Goal: Information Seeking & Learning: Learn about a topic

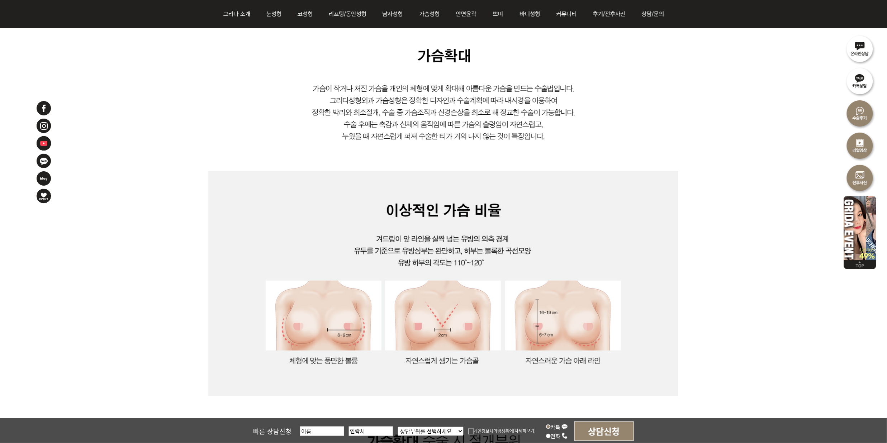
scroll to position [478, 0]
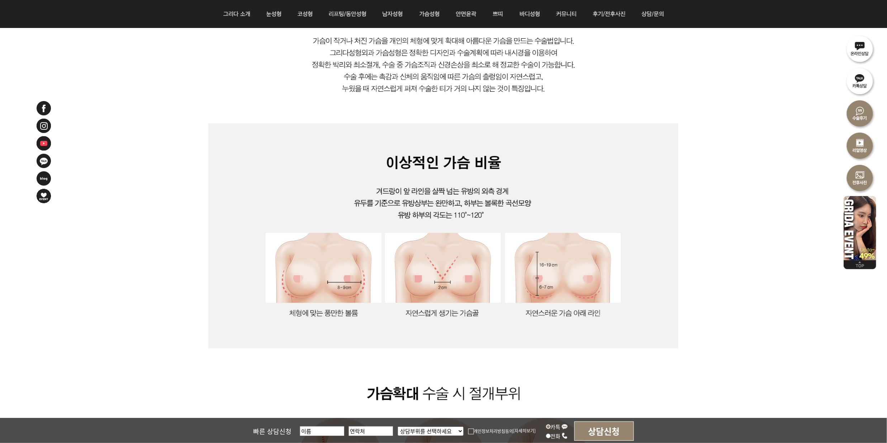
drag, startPoint x: 666, startPoint y: 247, endPoint x: 671, endPoint y: 251, distance: 6.4
click at [666, 247] on img at bounding box center [443, 441] width 470 height 993
click at [678, 299] on img at bounding box center [443, 441] width 470 height 993
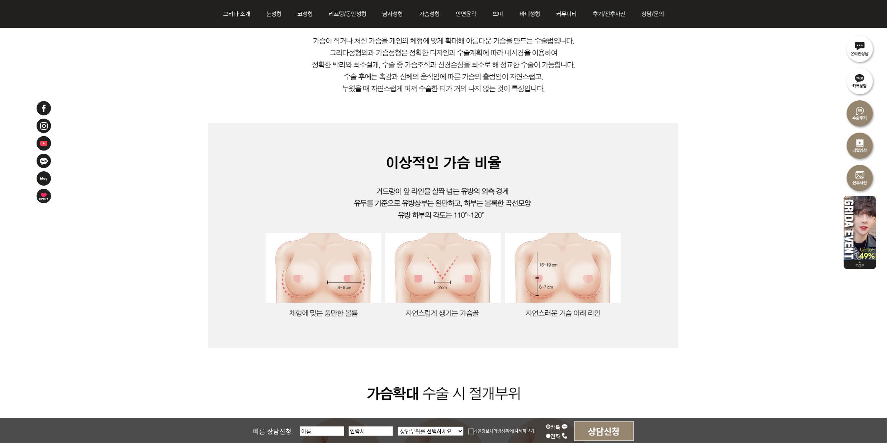
click at [666, 261] on img at bounding box center [443, 441] width 470 height 993
click at [676, 265] on img at bounding box center [443, 441] width 470 height 993
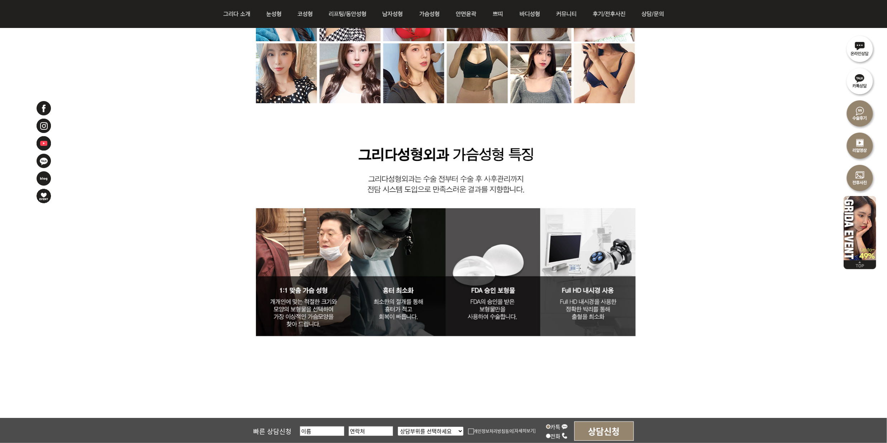
scroll to position [2295, 0]
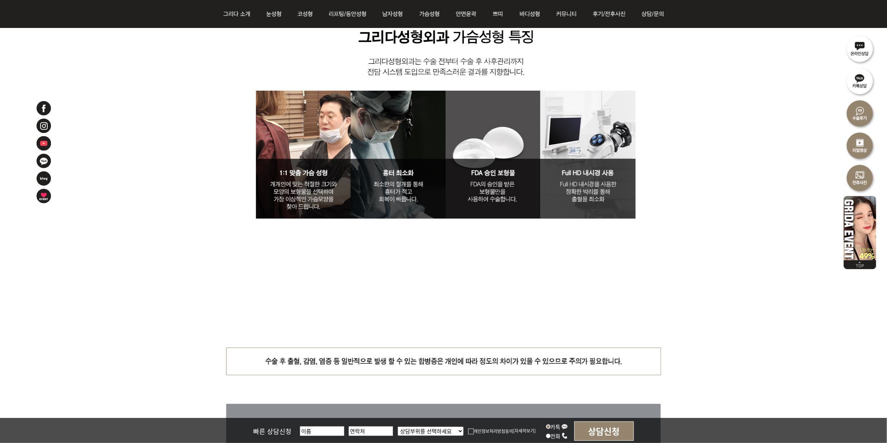
scroll to position [2390, 0]
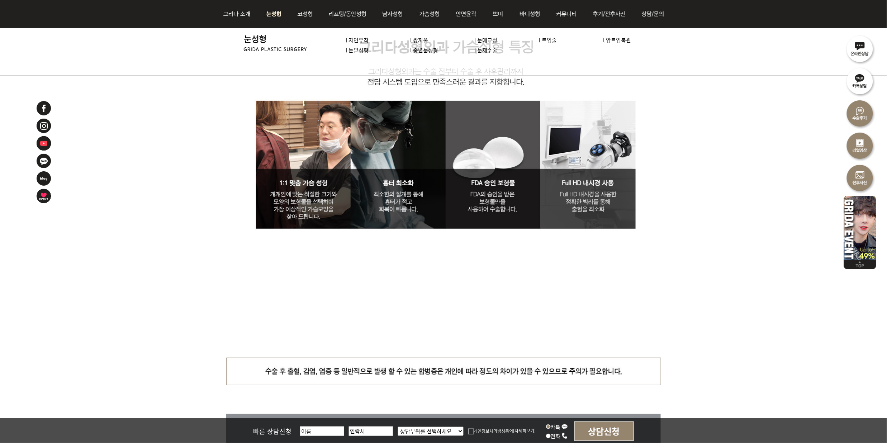
click at [273, 16] on img at bounding box center [274, 14] width 32 height 28
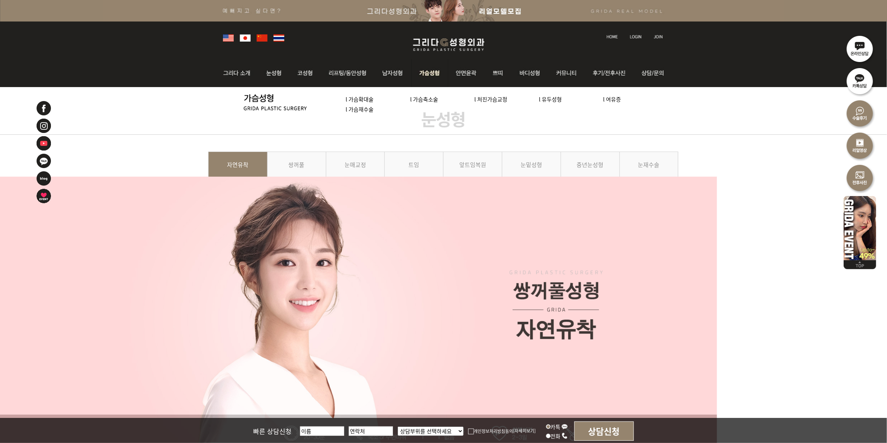
click at [420, 76] on img at bounding box center [430, 73] width 37 height 28
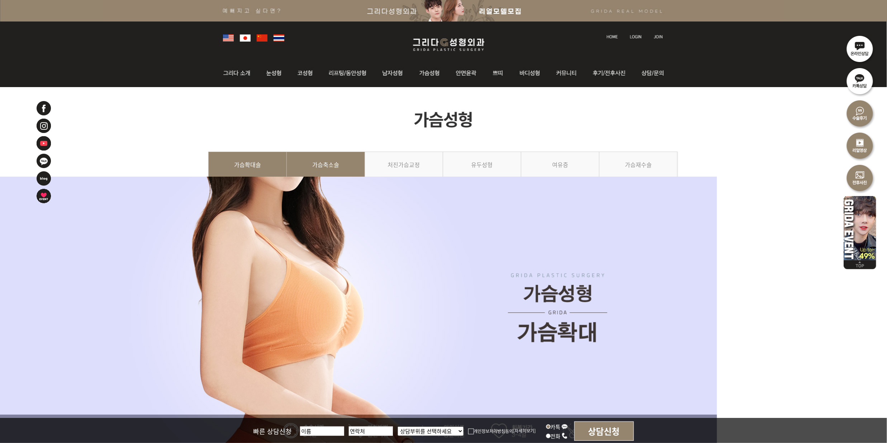
click at [339, 172] on link "가슴축소술" at bounding box center [326, 168] width 78 height 33
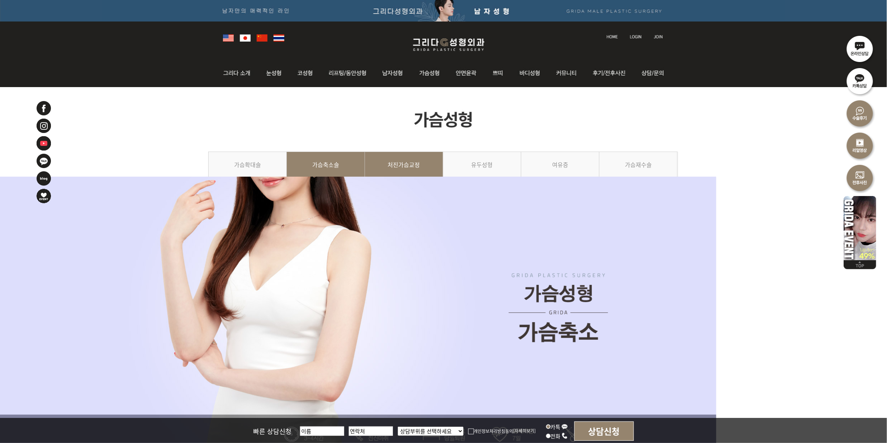
click at [395, 157] on link "처진가슴교정" at bounding box center [404, 168] width 78 height 33
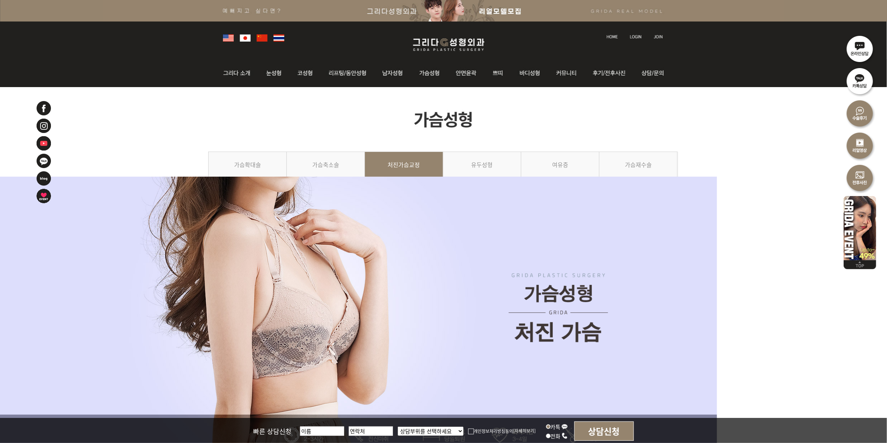
click at [240, 151] on img at bounding box center [443, 119] width 470 height 65
click at [240, 164] on link "가슴확대술" at bounding box center [247, 168] width 79 height 33
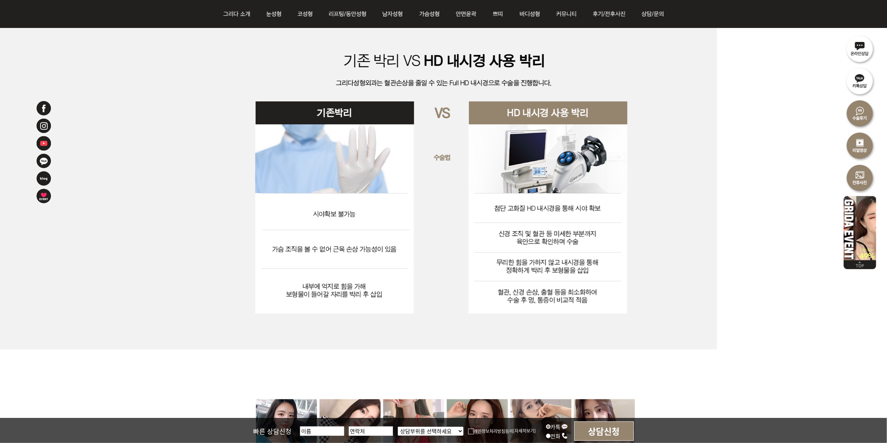
scroll to position [2103, 0]
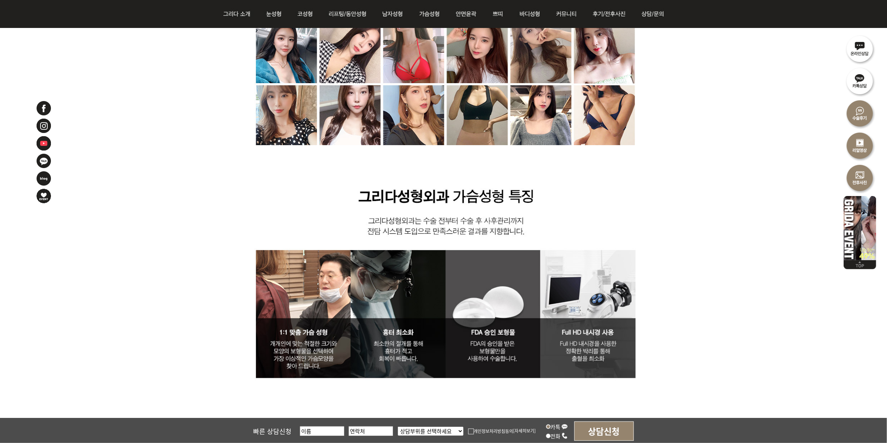
scroll to position [2295, 0]
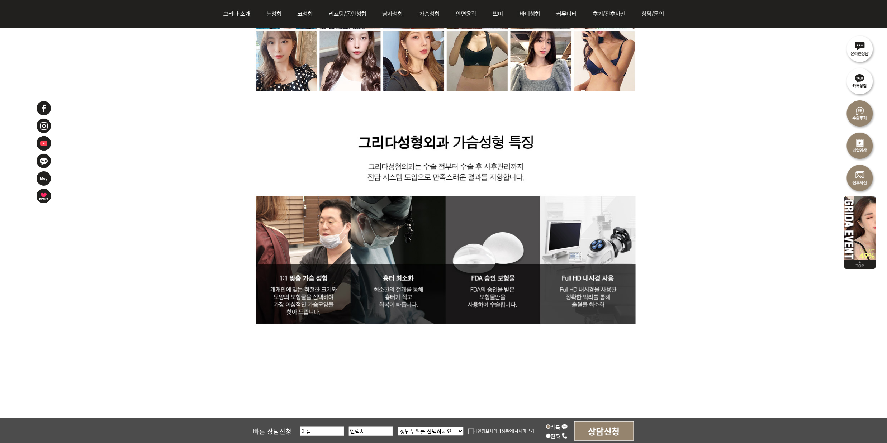
click at [317, 381] on img at bounding box center [444, 152] width 472 height 460
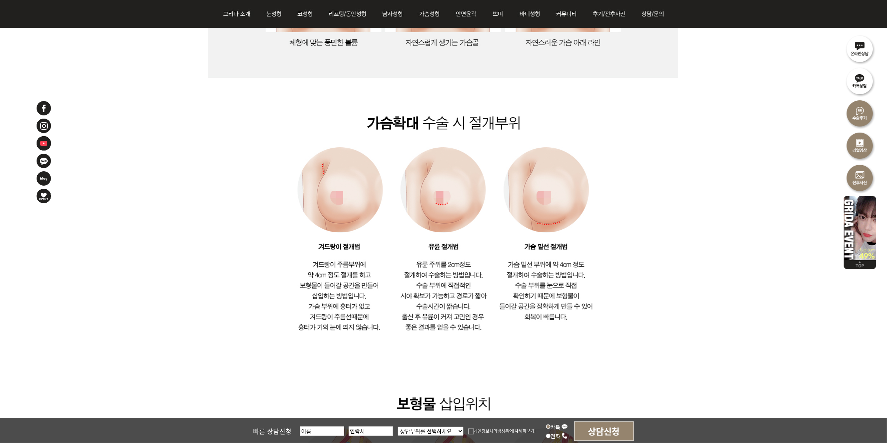
scroll to position [765, 0]
